Goal: Task Accomplishment & Management: Manage account settings

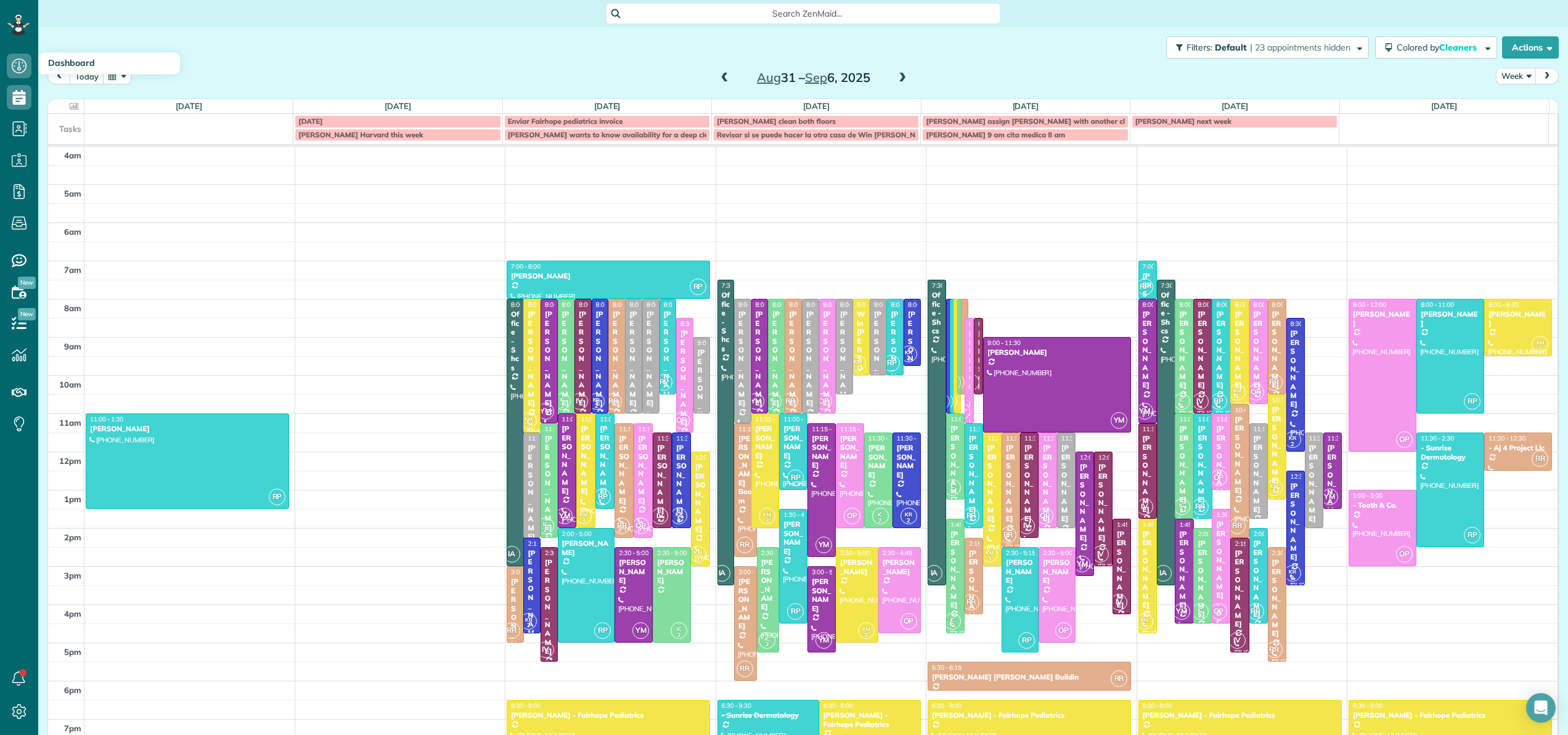
scroll to position [89, 0]
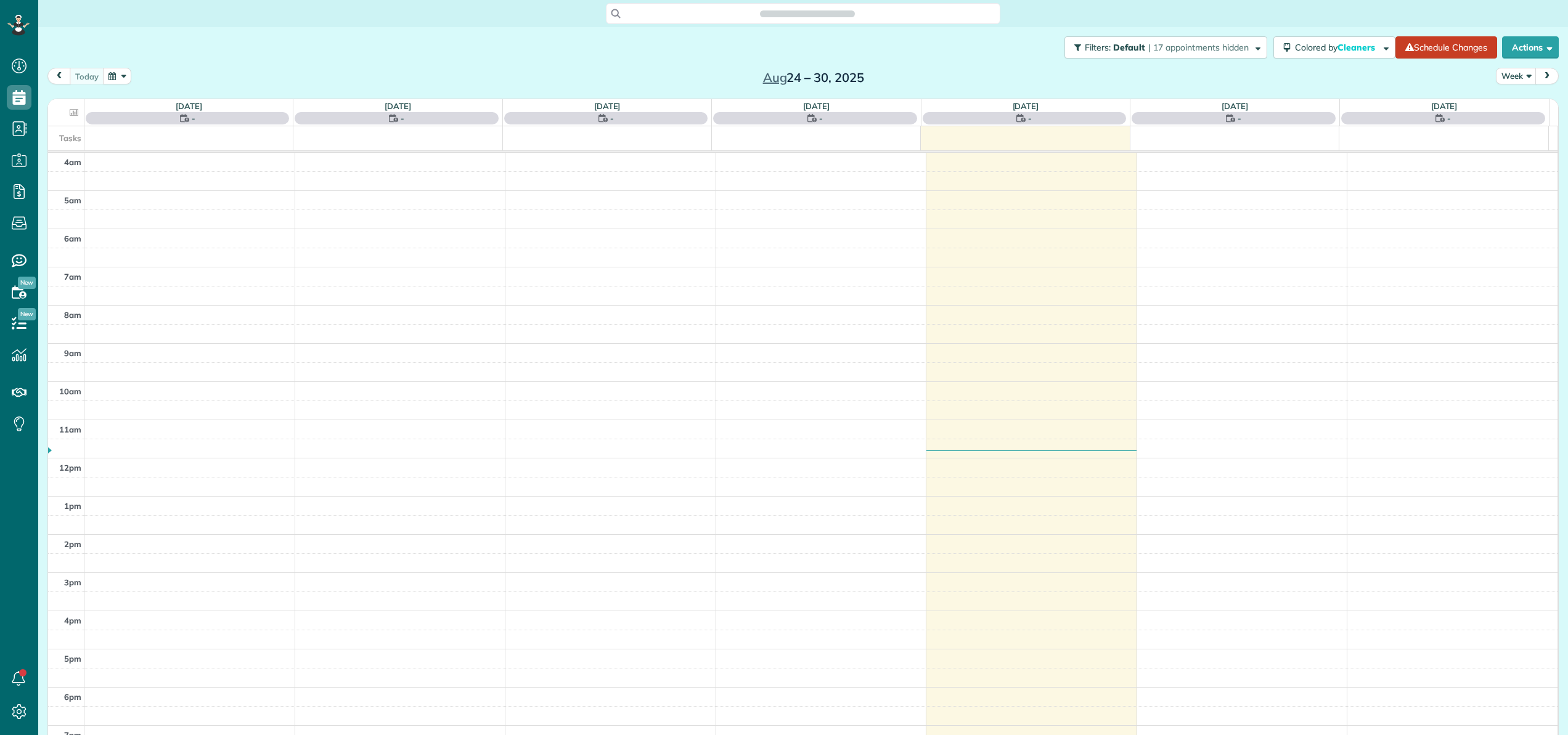
scroll to position [89, 0]
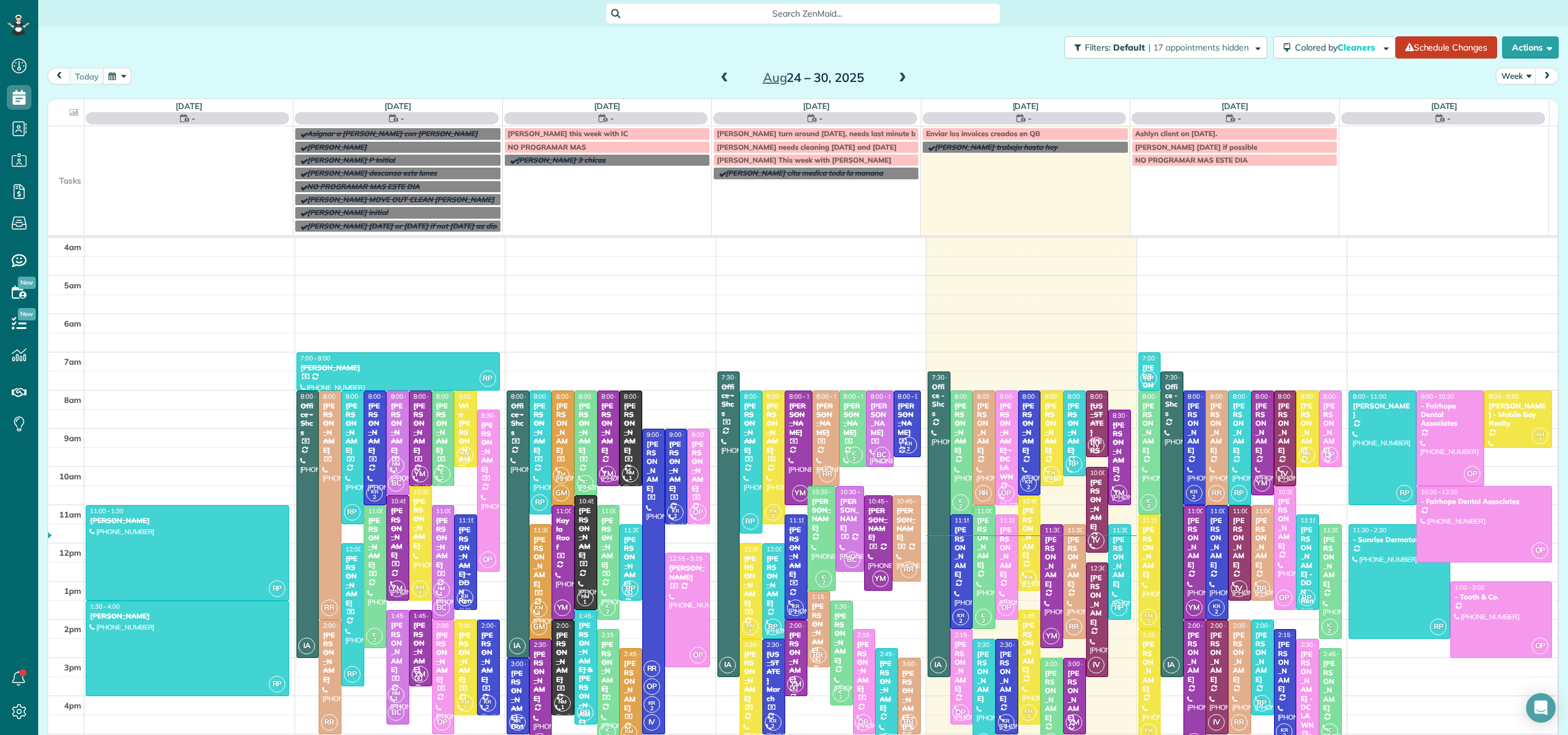
scroll to position [89, 0]
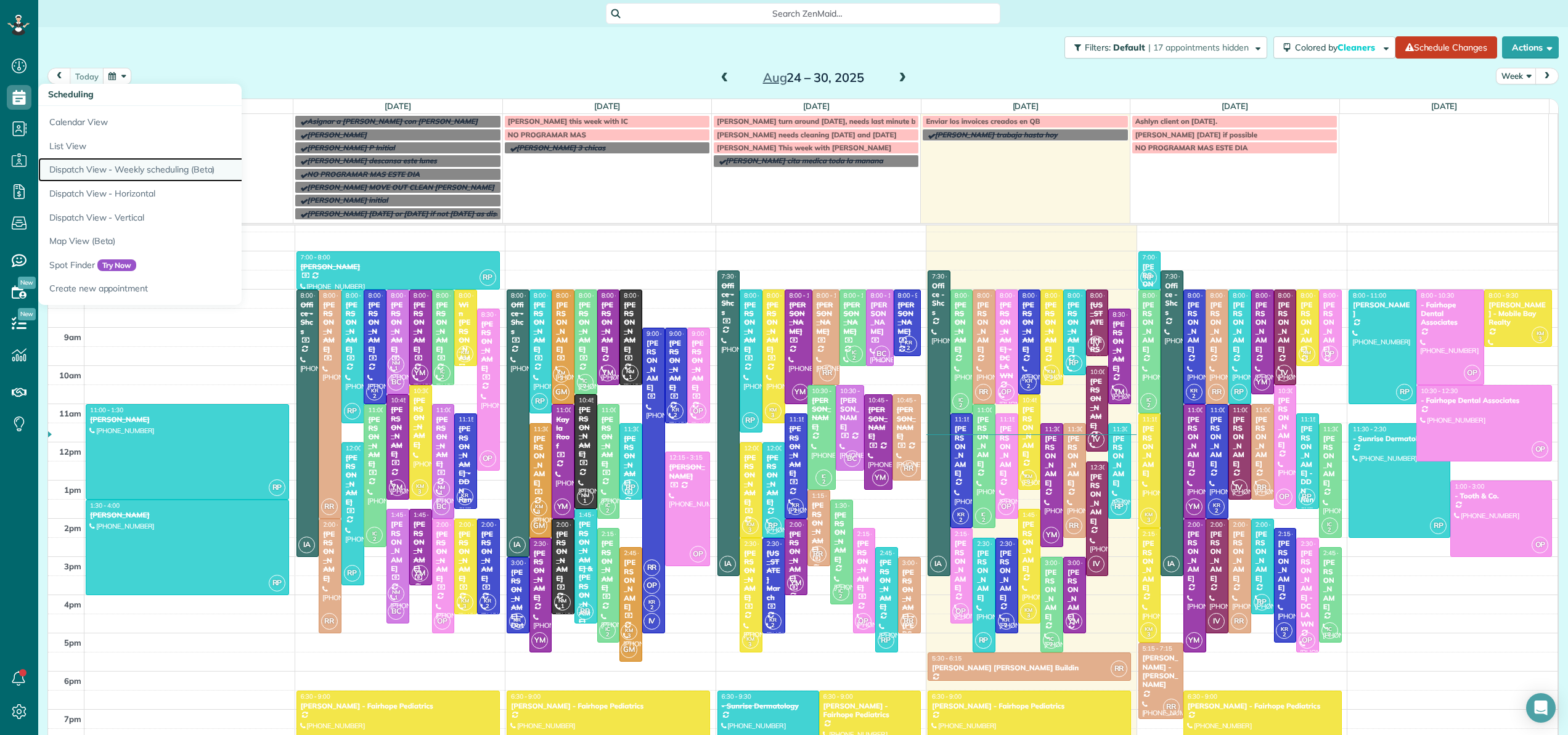
click at [96, 164] on link "Dispatch View - Weekly scheduling (Beta)" at bounding box center [192, 170] width 308 height 24
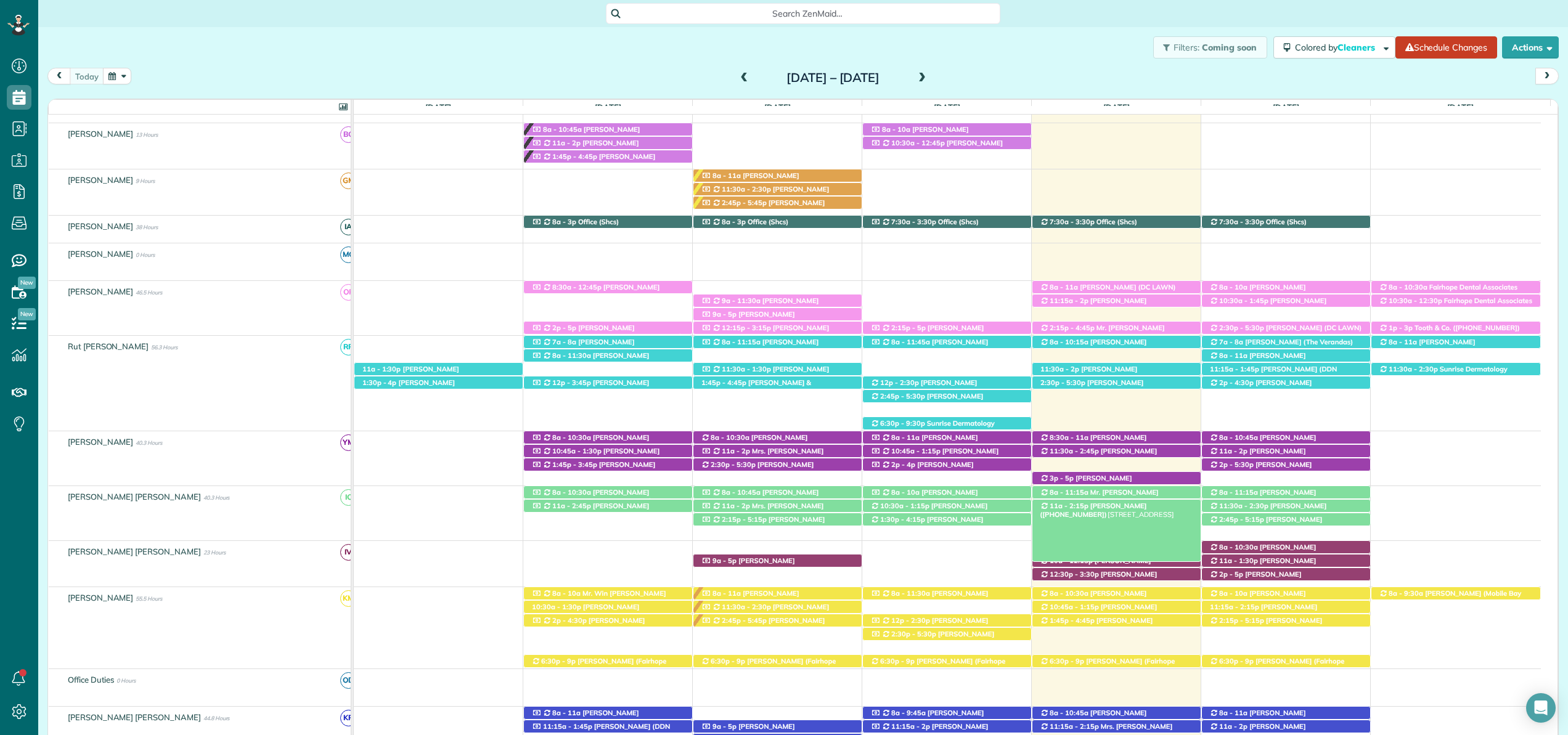
scroll to position [161, 0]
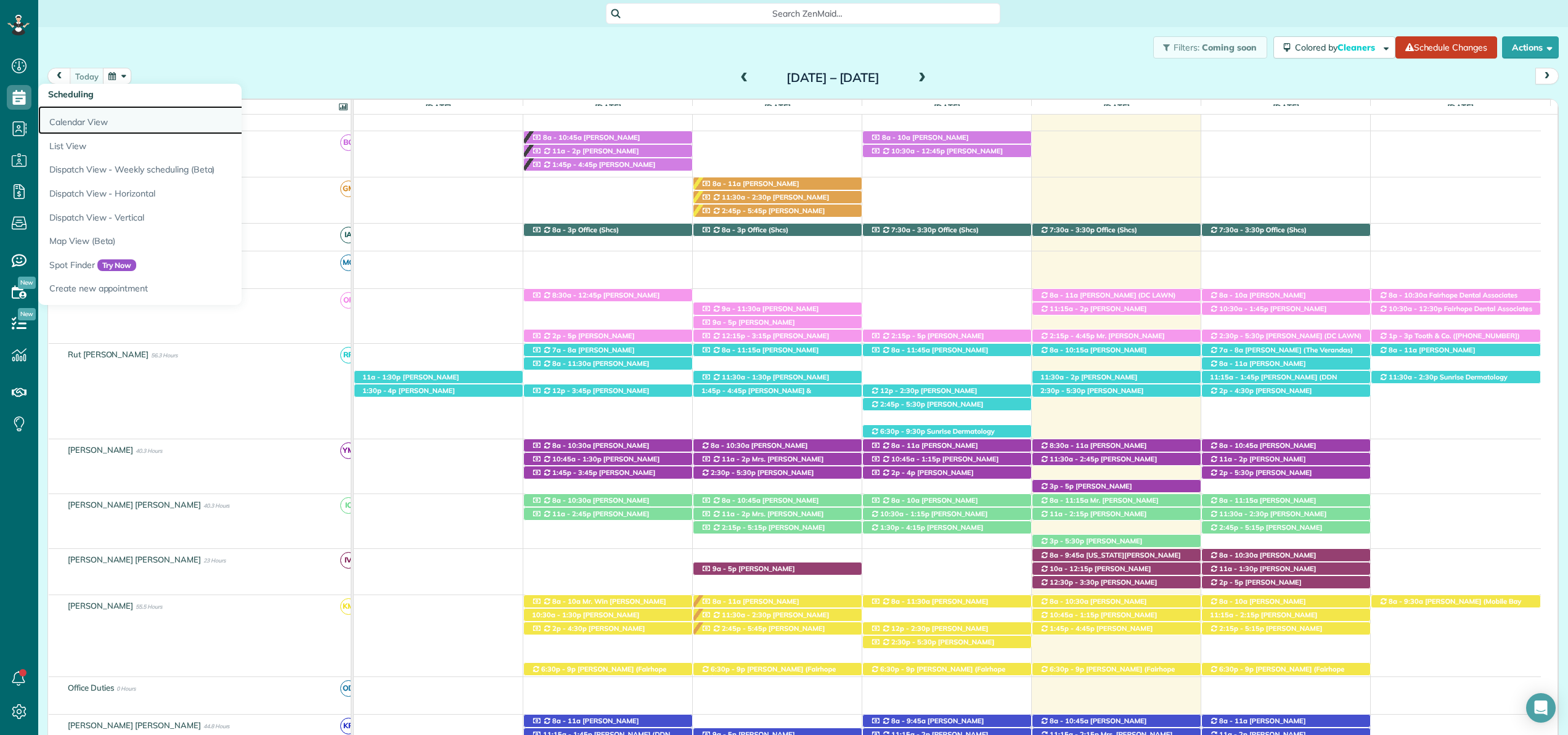
click at [67, 115] on link "Calendar View" at bounding box center [192, 120] width 308 height 28
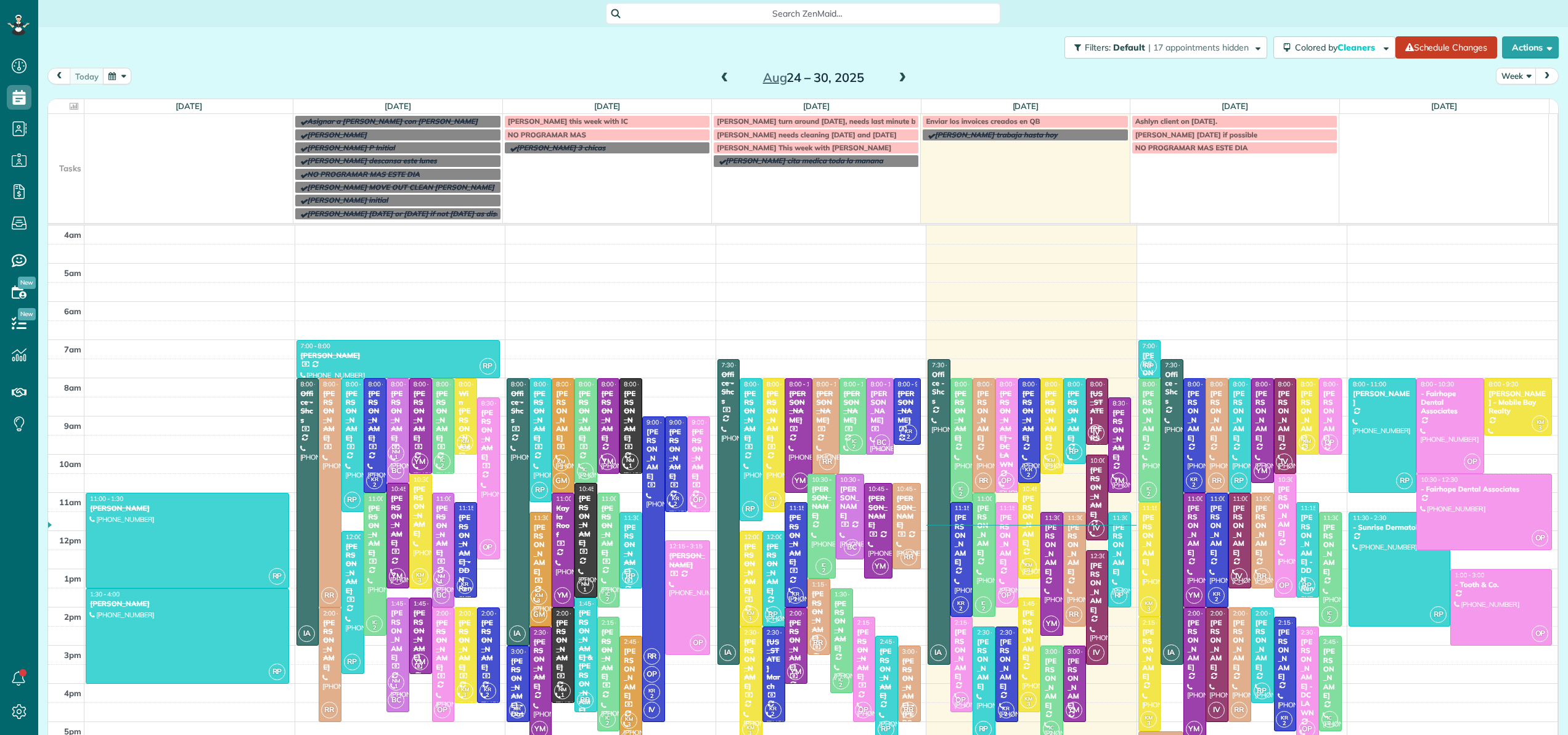
scroll to position [89, 0]
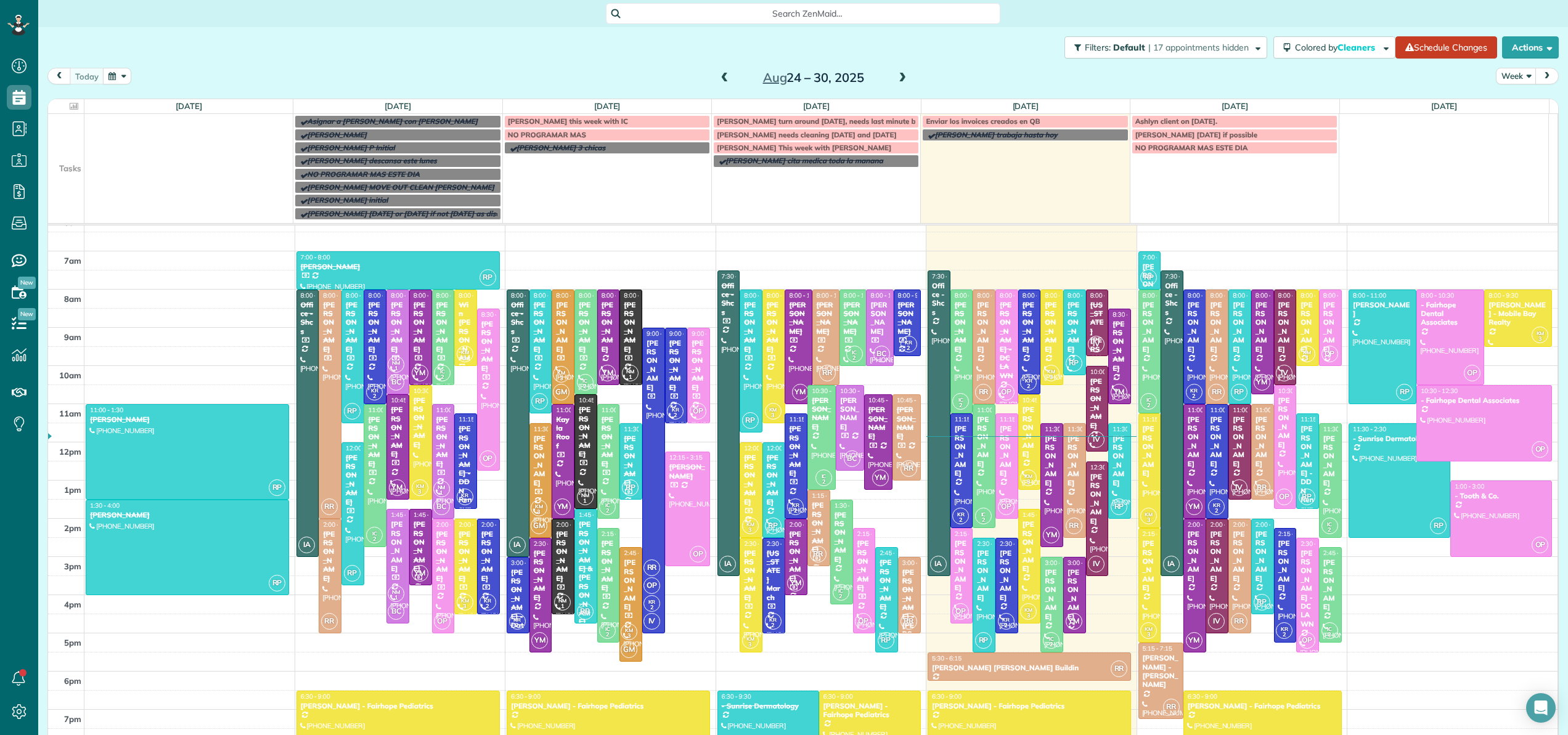
click at [896, 74] on span at bounding box center [902, 78] width 14 height 11
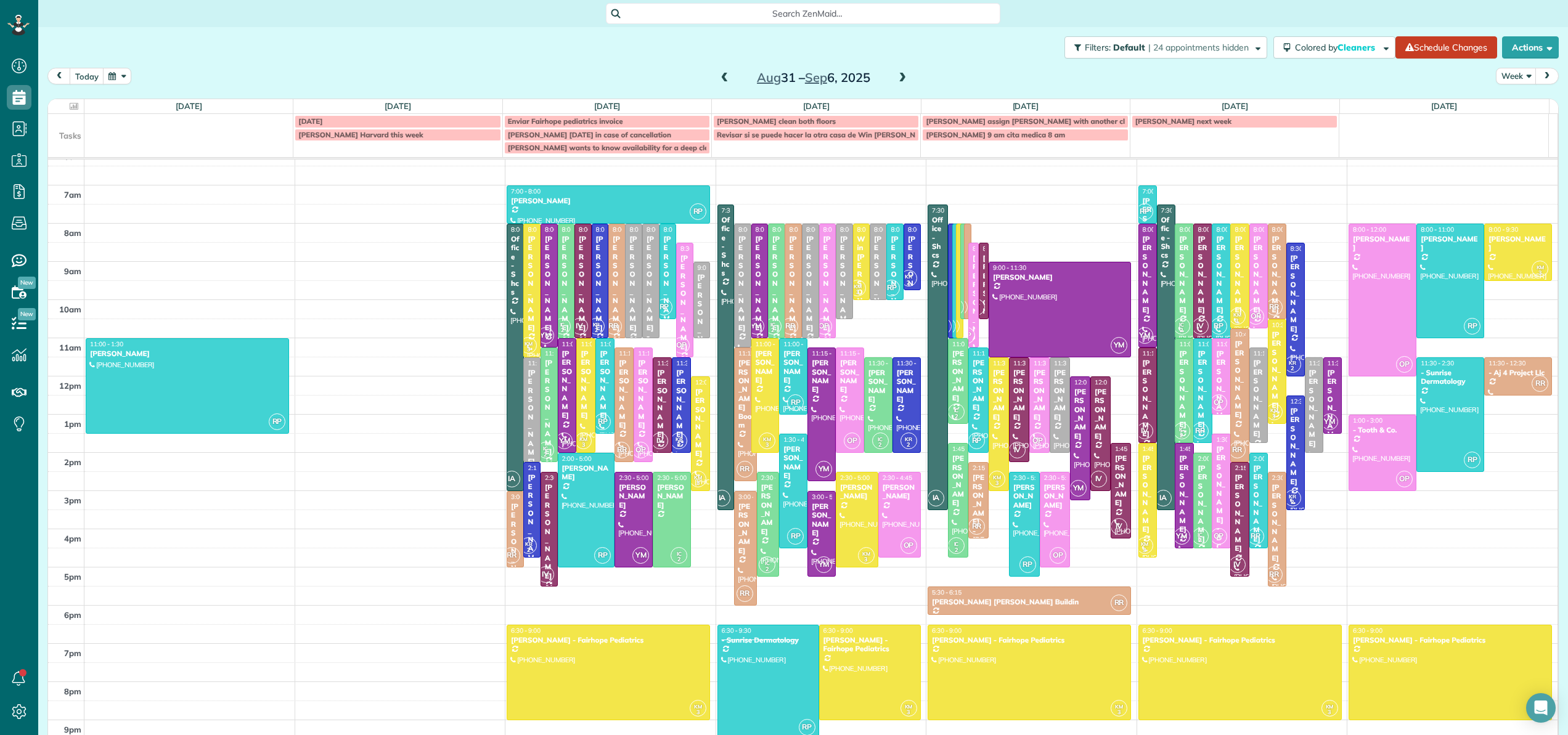
click at [723, 83] on span at bounding box center [725, 78] width 14 height 11
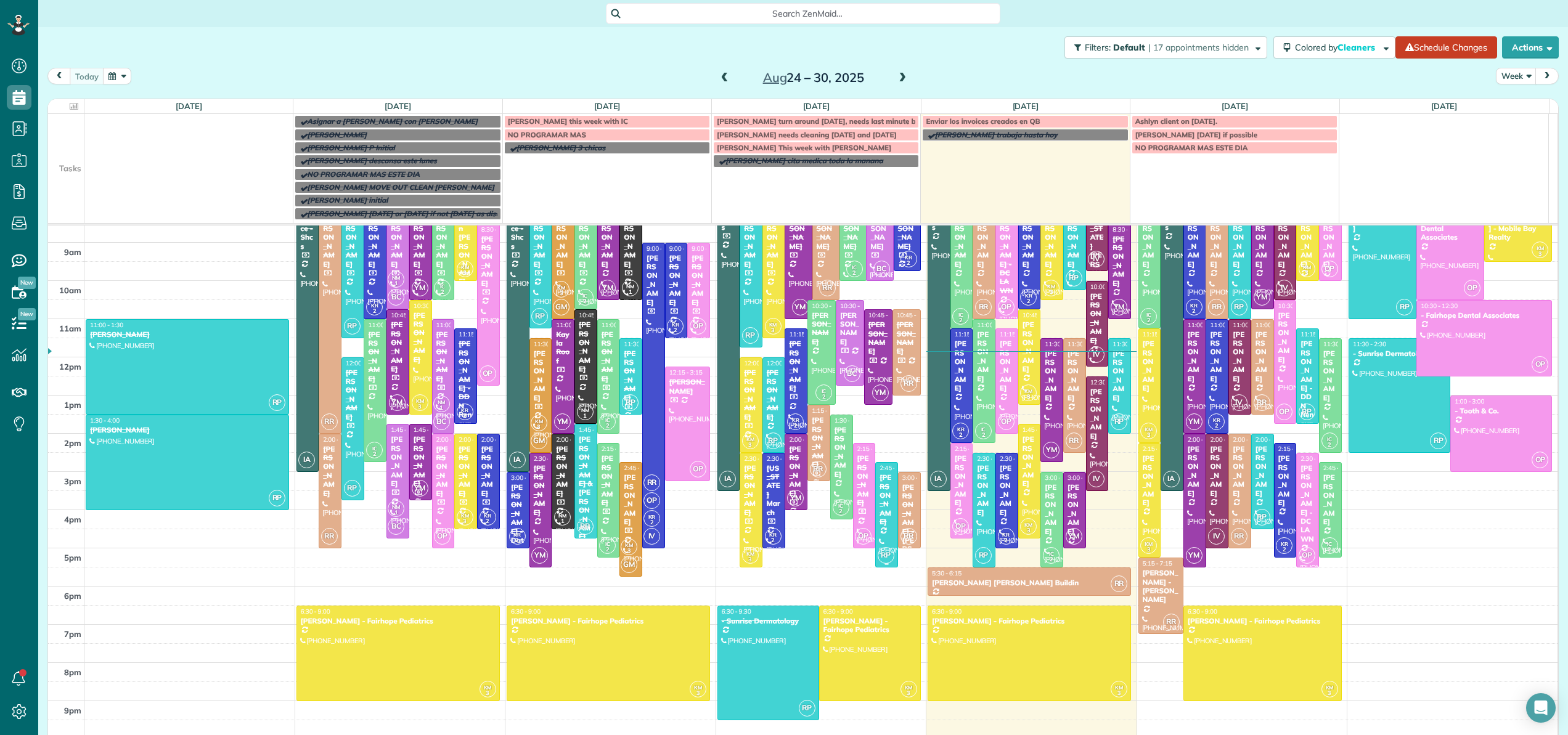
scroll to position [16, 0]
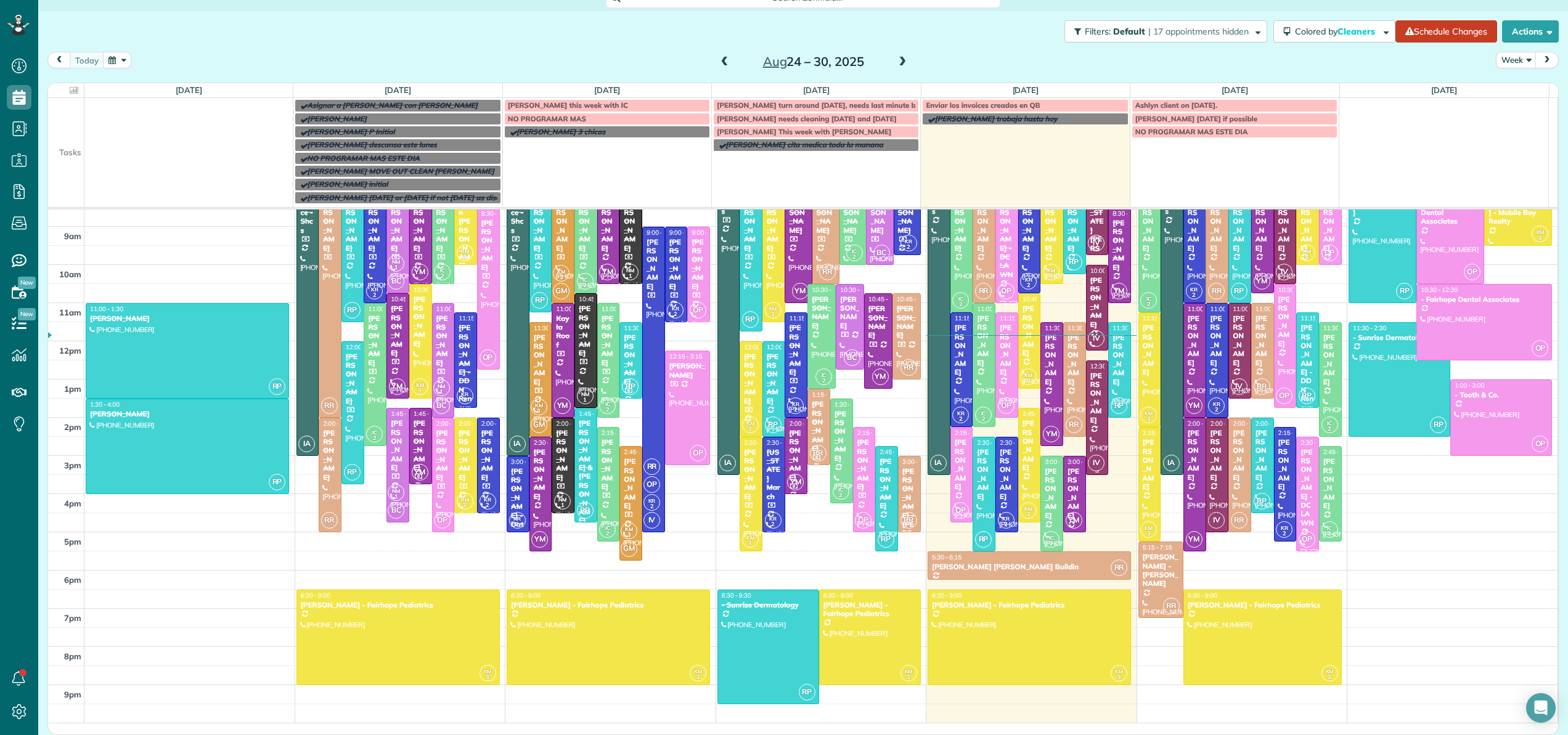
click at [1087, 429] on div at bounding box center [1097, 418] width 21 height 113
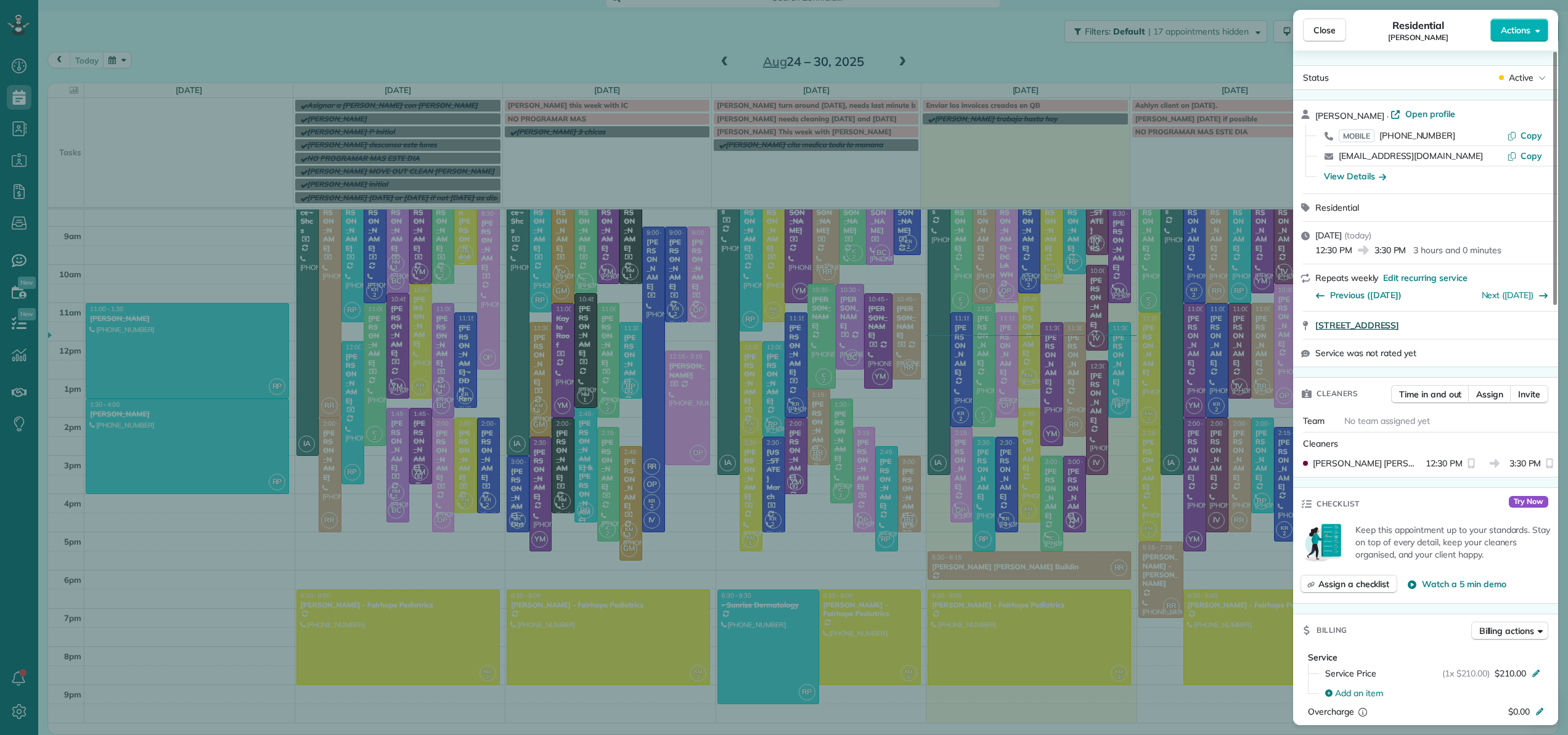
click at [1363, 326] on span "[STREET_ADDRESS]" at bounding box center [1357, 325] width 84 height 12
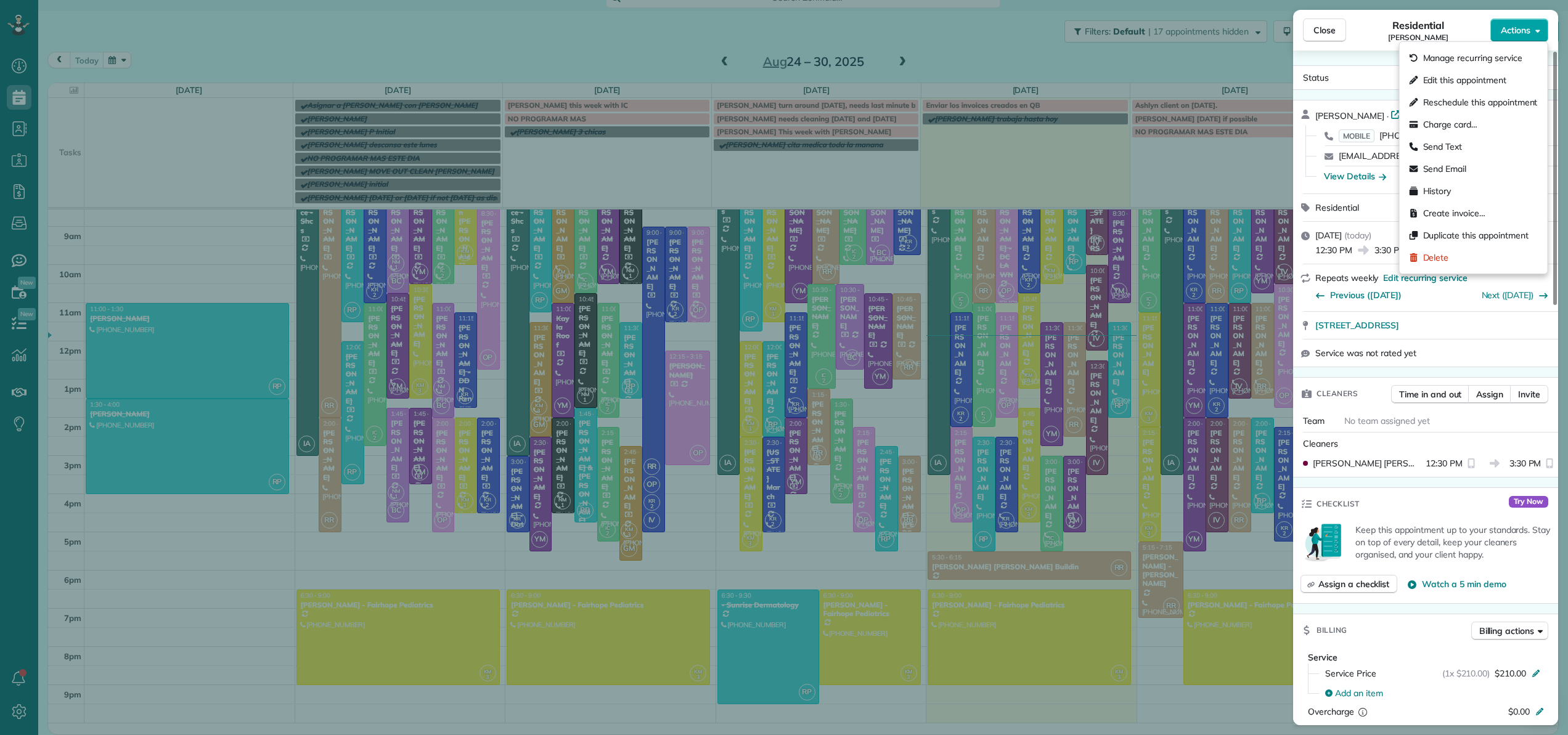
click at [1517, 33] on span "Actions" at bounding box center [1516, 30] width 30 height 12
click at [1490, 74] on span "Edit this appointment" at bounding box center [1464, 80] width 83 height 12
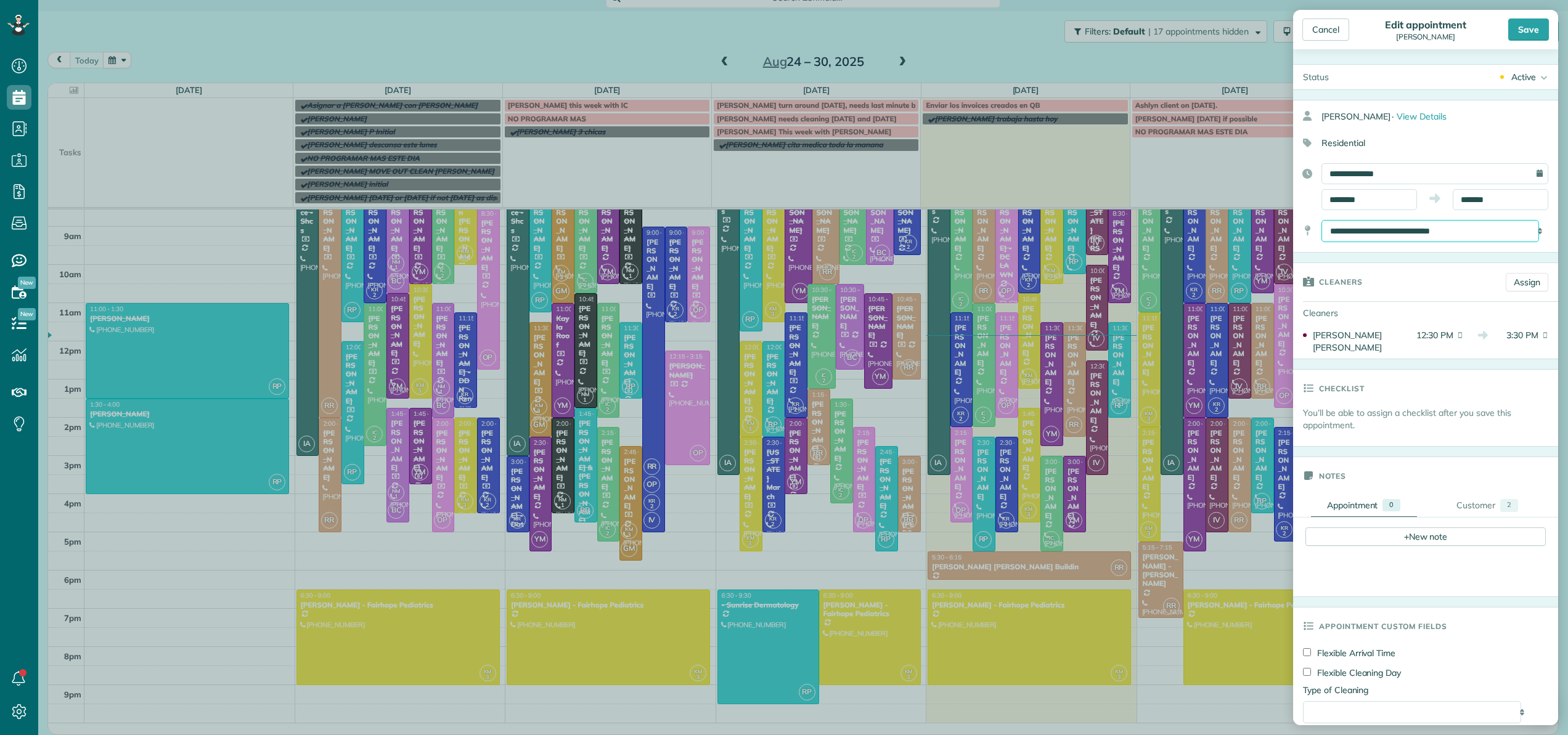
click at [1486, 231] on select "**********" at bounding box center [1430, 231] width 218 height 22
